Goal: Navigation & Orientation: Find specific page/section

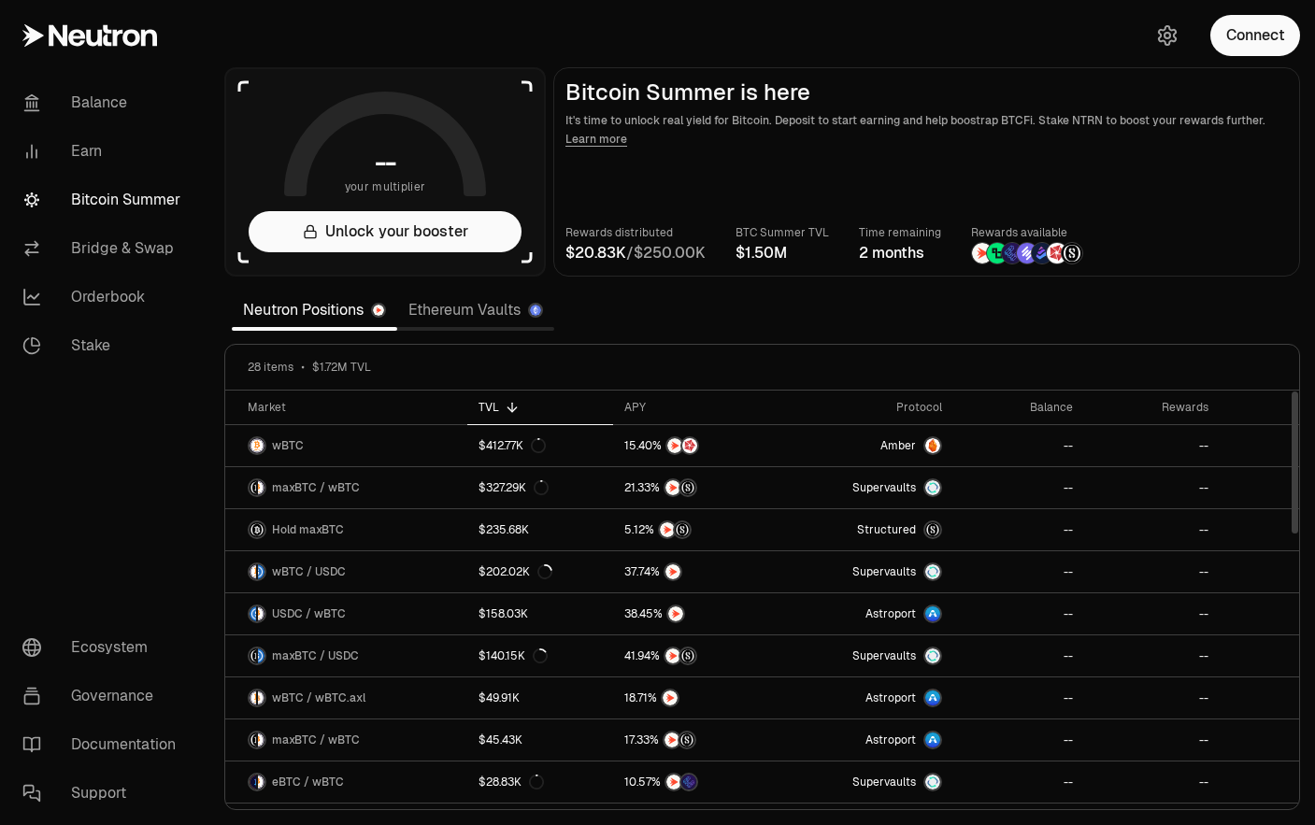
click at [444, 308] on link "Ethereum Vaults" at bounding box center [475, 310] width 157 height 37
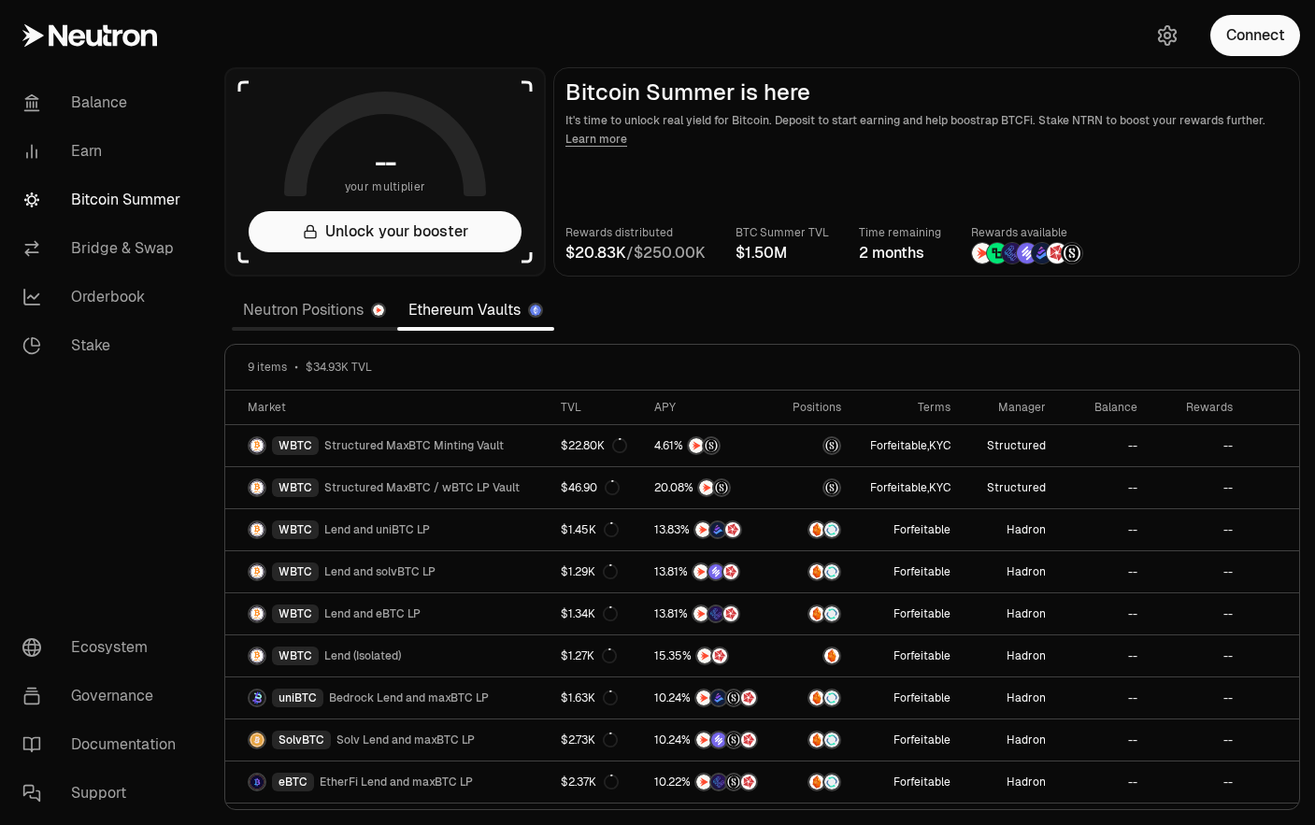
click at [291, 322] on link "Neutron Positions" at bounding box center [314, 310] width 165 height 37
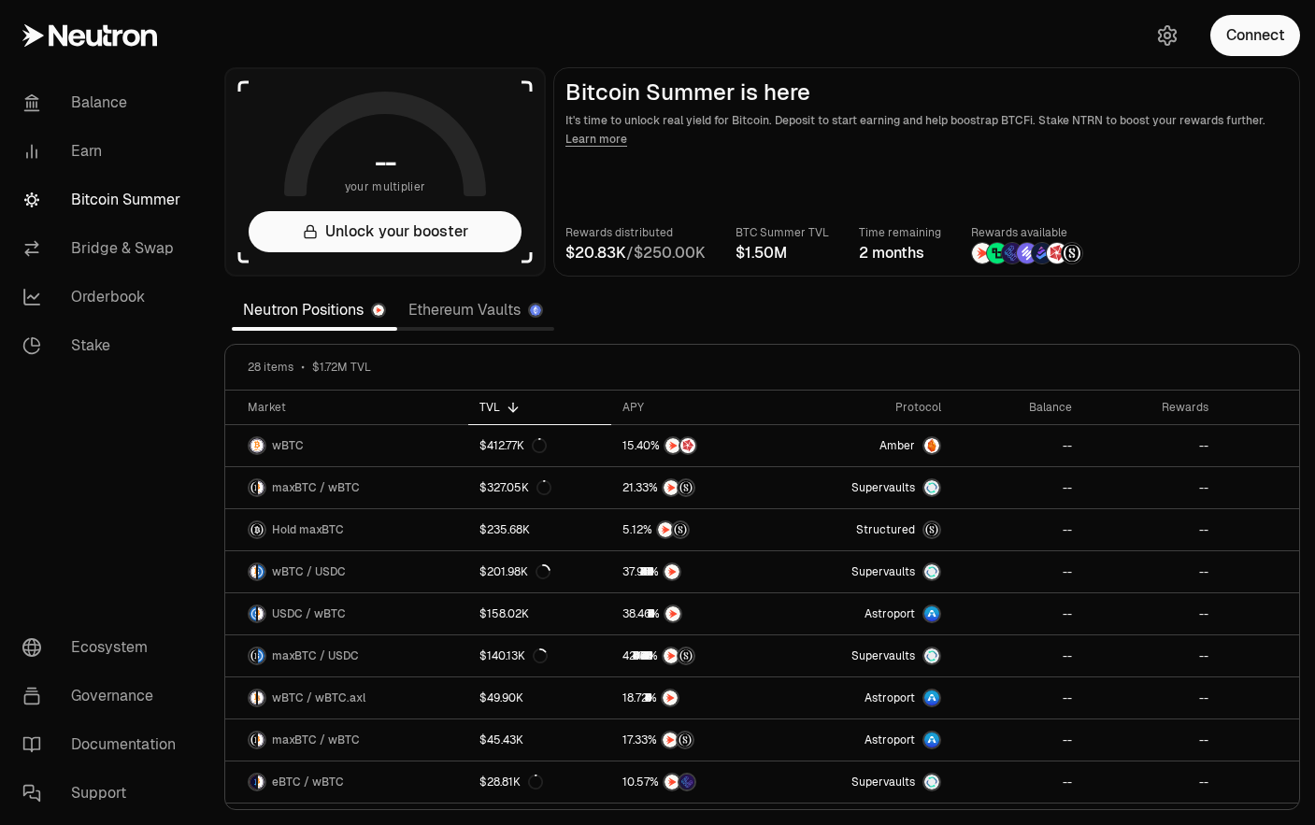
click at [93, 189] on link "Bitcoin Summer" at bounding box center [104, 200] width 194 height 49
click at [66, 108] on link "Balance" at bounding box center [104, 103] width 194 height 49
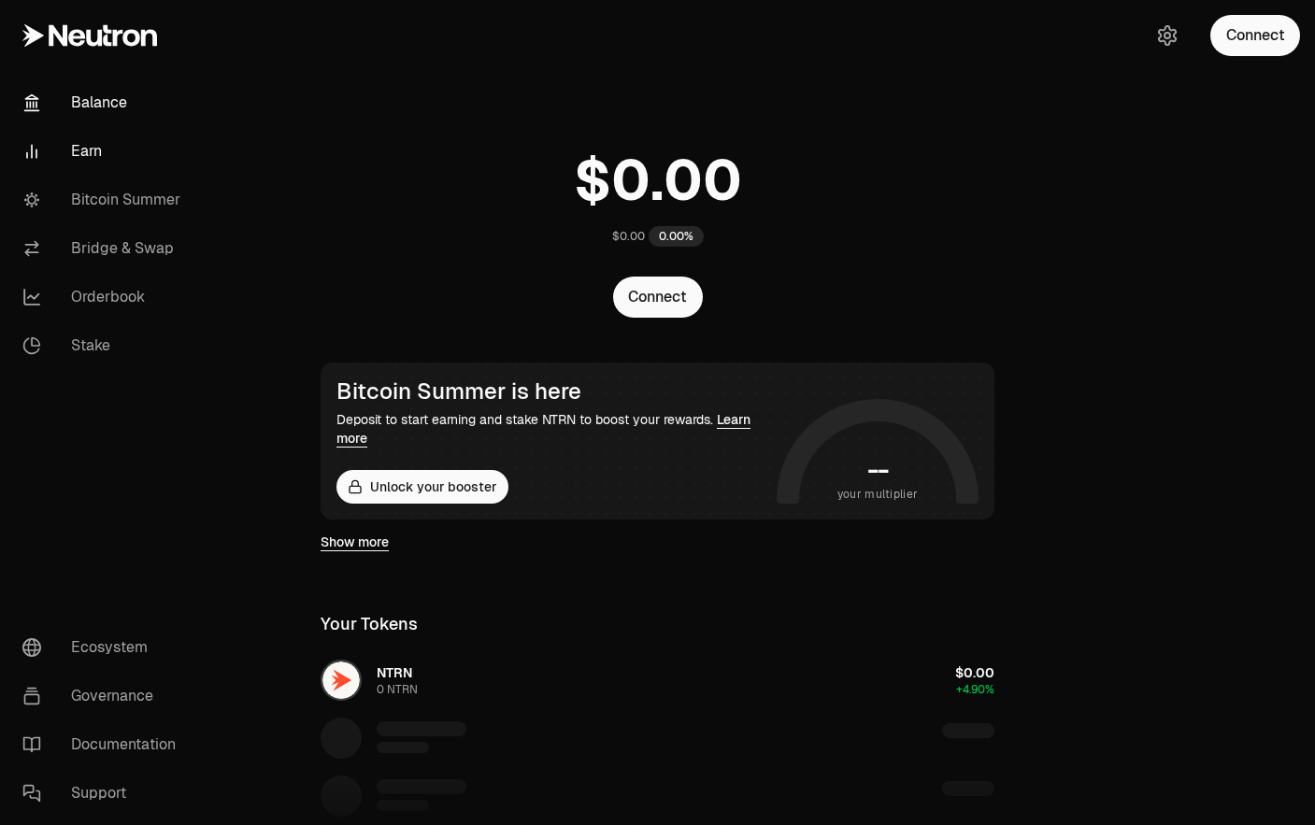
click at [79, 152] on link "Earn" at bounding box center [104, 151] width 194 height 49
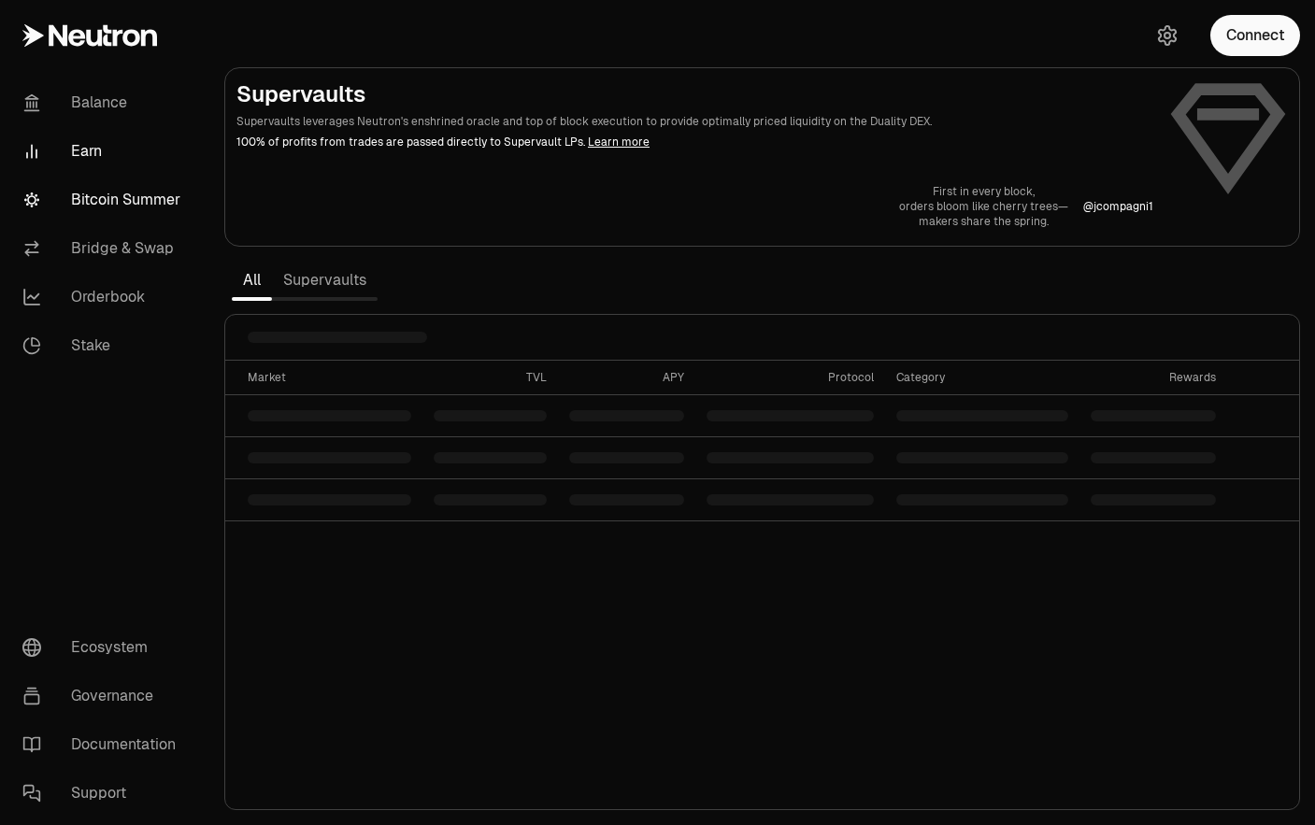
click at [82, 191] on link "Bitcoin Summer" at bounding box center [104, 200] width 194 height 49
